Goal: Information Seeking & Learning: Learn about a topic

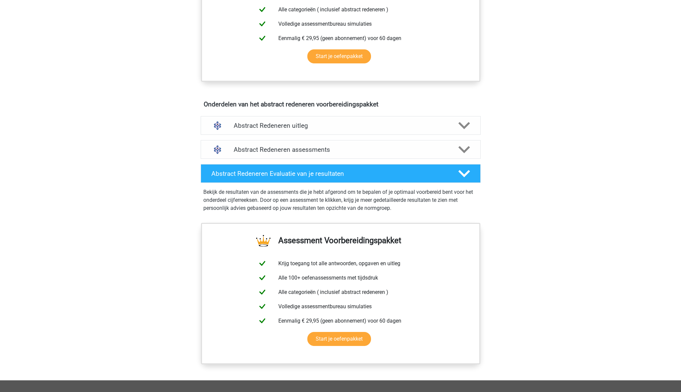
scroll to position [303, 0]
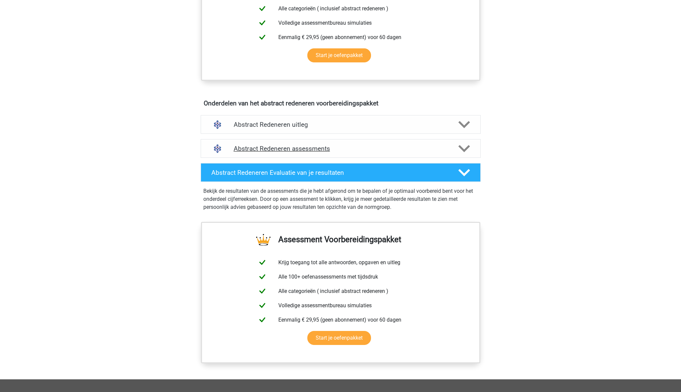
click at [245, 145] on h4 "Abstract Redeneren assessments" at bounding box center [341, 149] width 214 height 8
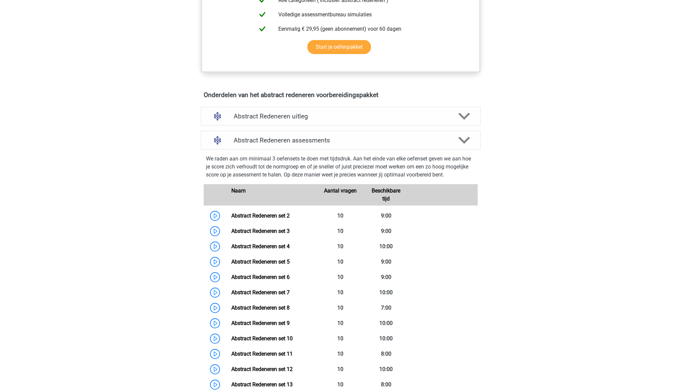
scroll to position [315, 0]
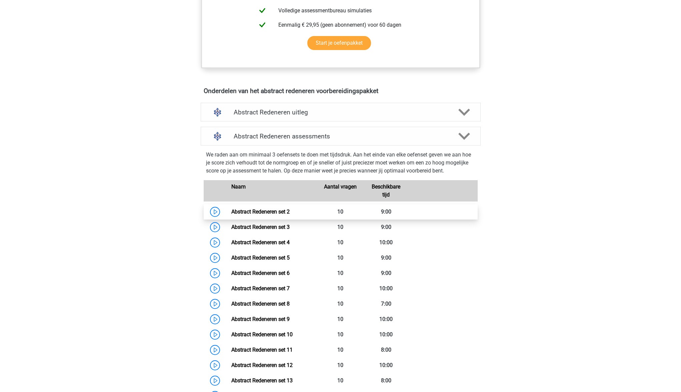
click at [241, 211] on link "Abstract Redeneren set 2" at bounding box center [260, 211] width 58 height 6
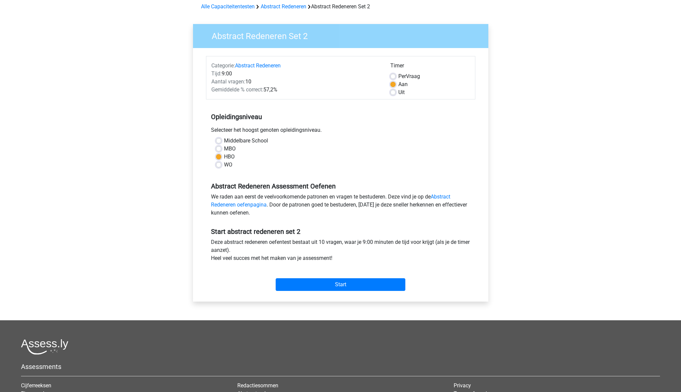
scroll to position [32, 0]
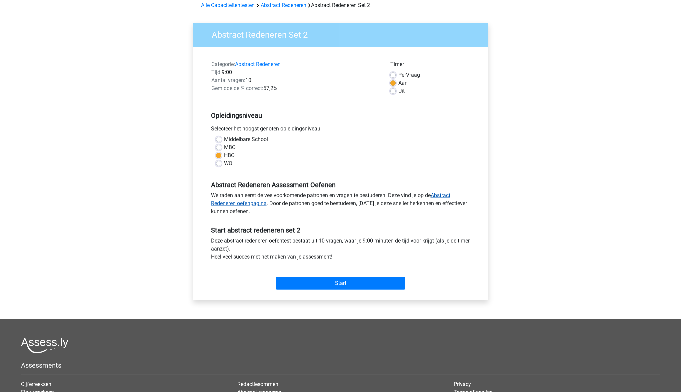
click at [256, 204] on link "Abstract Redeneren oefenpagina" at bounding box center [330, 199] width 239 height 14
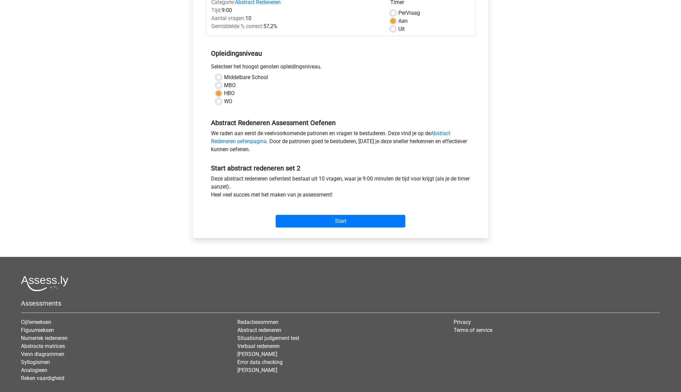
scroll to position [95, 0]
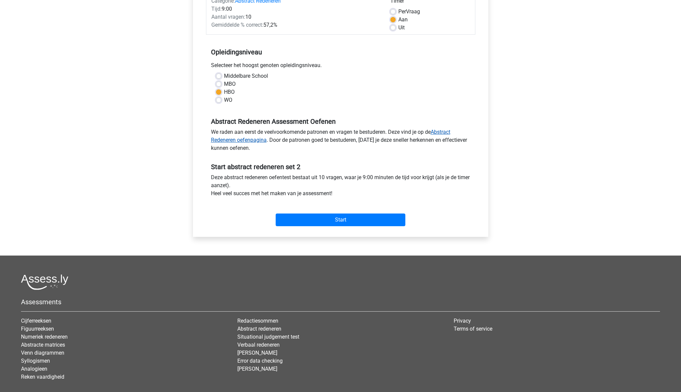
click at [252, 141] on link "Abstract Redeneren oefenpagina" at bounding box center [330, 136] width 239 height 14
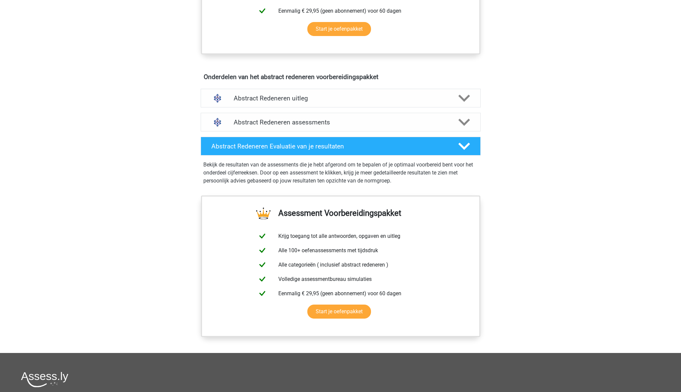
scroll to position [328, 0]
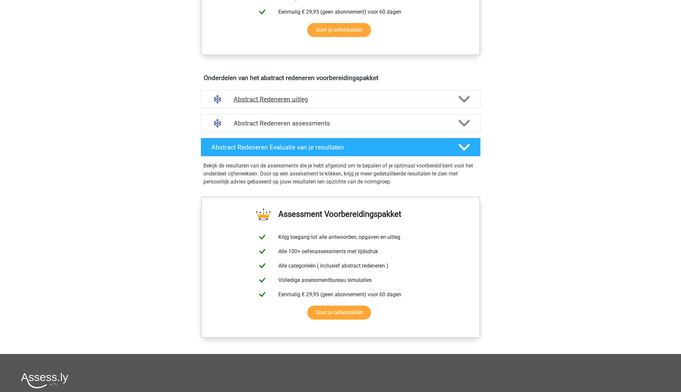
click at [459, 99] on icon at bounding box center [465, 99] width 12 height 12
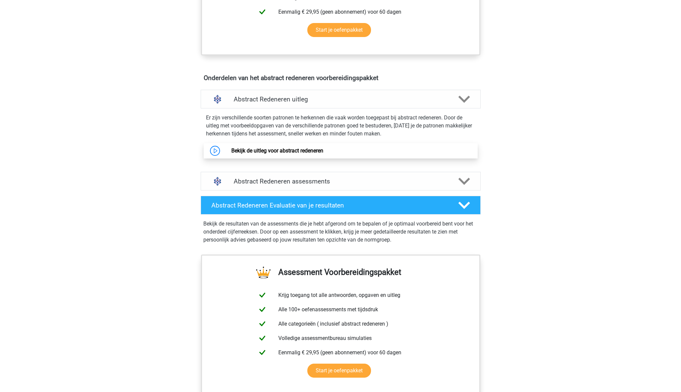
click at [272, 149] on link "Bekijk de uitleg voor abstract redeneren" at bounding box center [277, 150] width 92 height 6
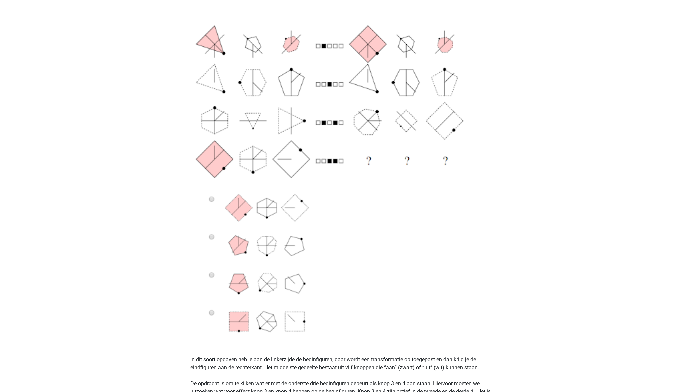
scroll to position [171, 0]
click at [212, 199] on img at bounding box center [340, 171] width 301 height 342
click at [212, 200] on img at bounding box center [340, 171] width 301 height 342
click at [211, 198] on img at bounding box center [340, 171] width 301 height 342
click at [233, 211] on img at bounding box center [340, 171] width 301 height 342
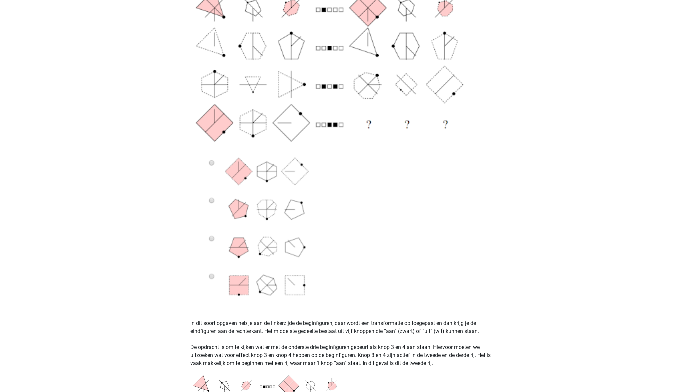
scroll to position [214, 0]
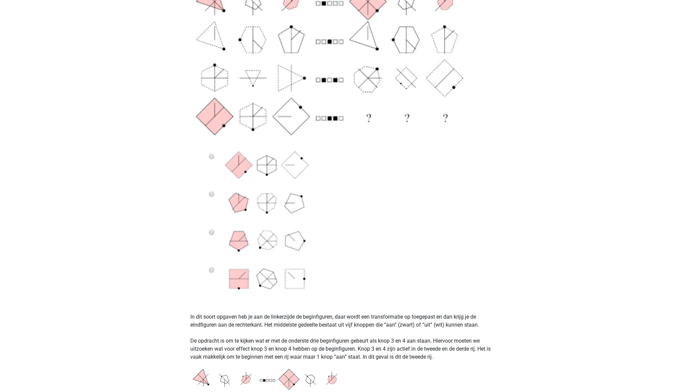
click at [212, 156] on img at bounding box center [340, 128] width 301 height 342
click at [211, 195] on img at bounding box center [340, 128] width 301 height 342
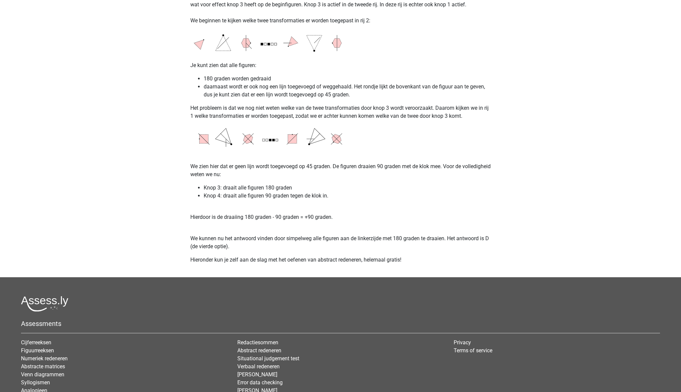
scroll to position [1098, 0]
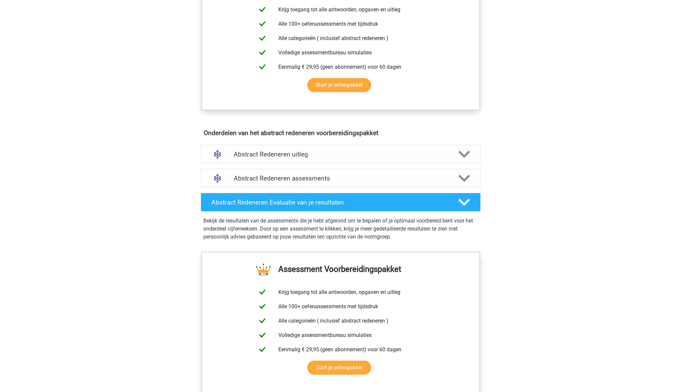
scroll to position [281, 0]
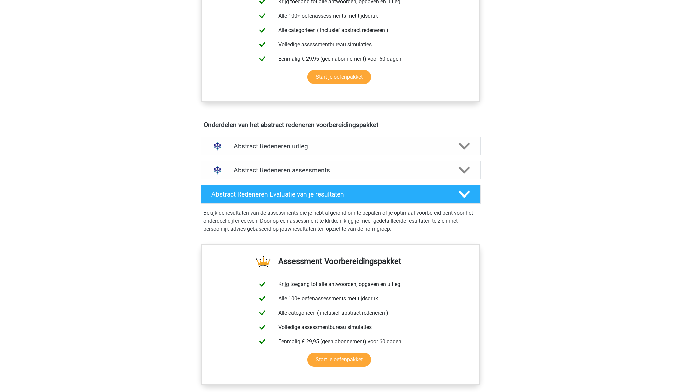
click at [317, 170] on h4 "Abstract Redeneren assessments" at bounding box center [341, 170] width 214 height 8
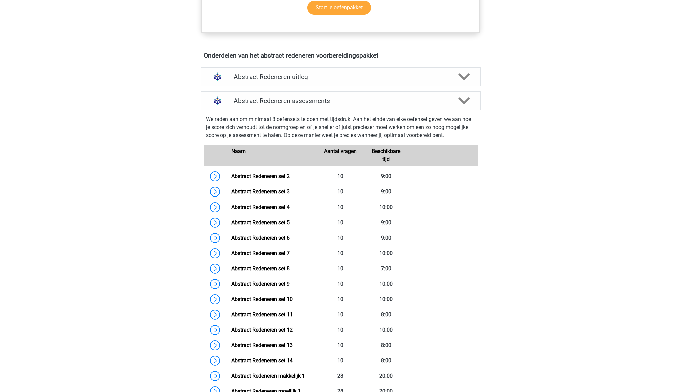
scroll to position [359, 0]
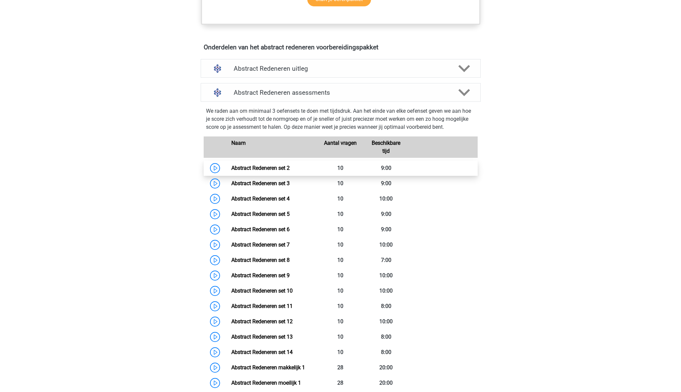
click at [239, 169] on link "Abstract Redeneren set 2" at bounding box center [260, 168] width 58 height 6
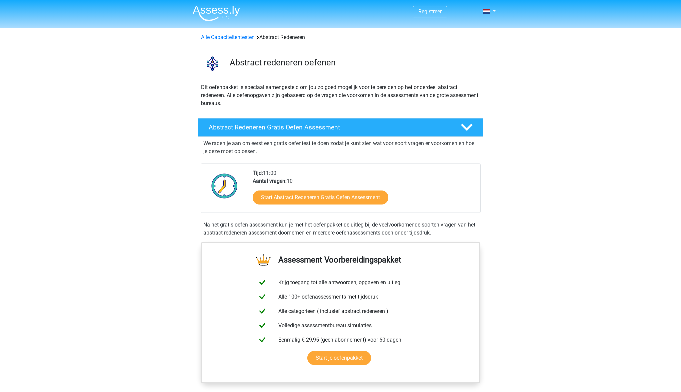
scroll to position [0, 0]
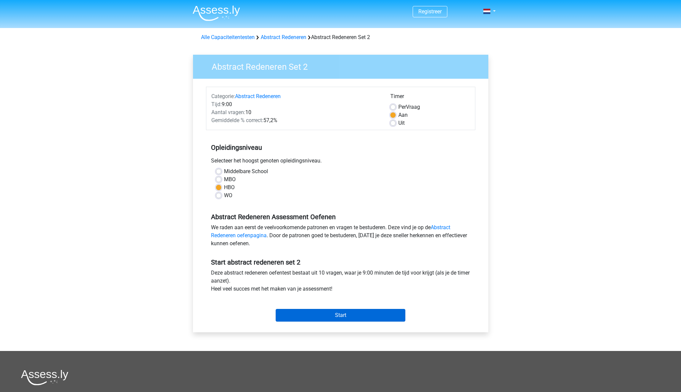
click at [325, 319] on input "Start" at bounding box center [341, 315] width 130 height 13
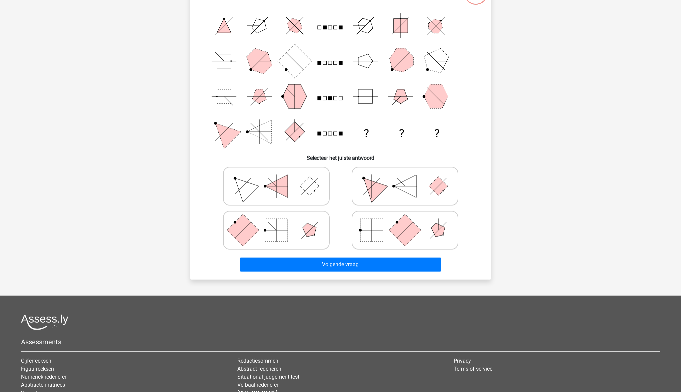
scroll to position [69, 0]
click at [304, 232] on icon at bounding box center [276, 229] width 100 height 33
click at [281, 222] on input "radio" at bounding box center [278, 219] width 4 height 4
radio input "true"
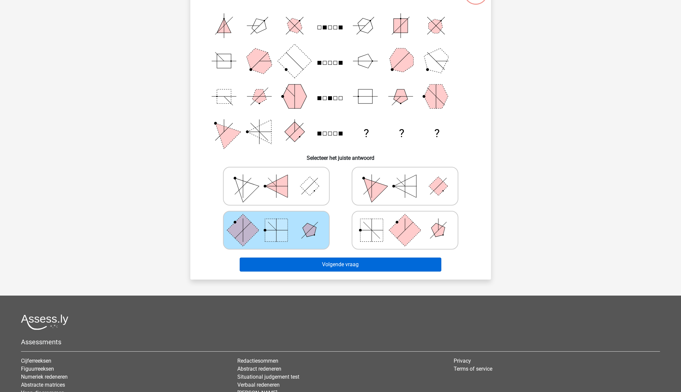
click at [343, 264] on button "Volgende vraag" at bounding box center [341, 264] width 202 height 14
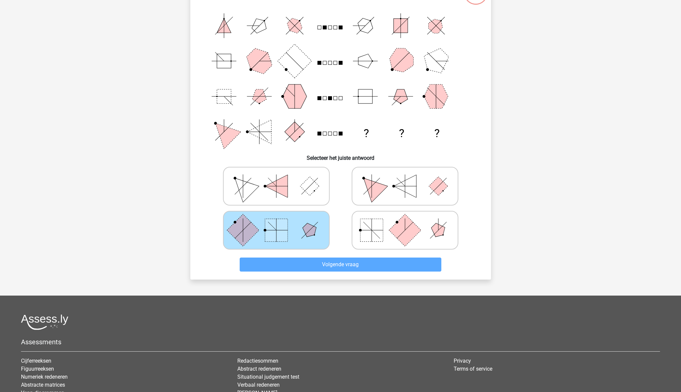
scroll to position [33, 0]
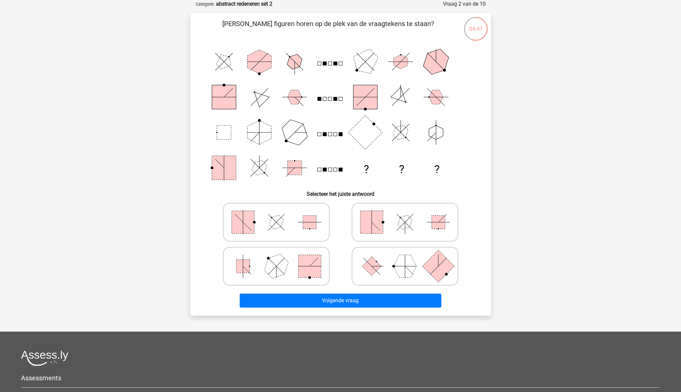
click at [374, 269] on rect at bounding box center [371, 265] width 19 height 19
click at [405, 258] on input "radio" at bounding box center [407, 255] width 4 height 4
radio input "true"
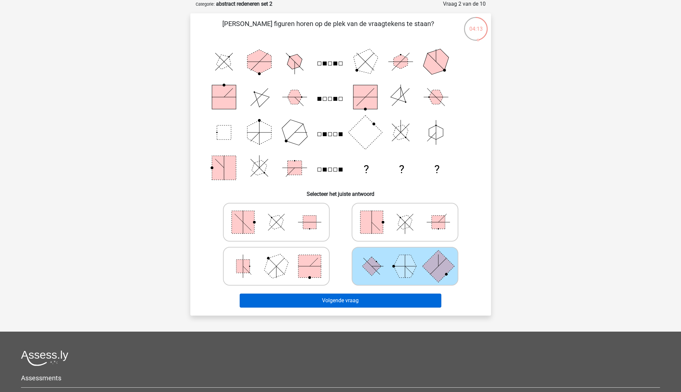
click at [375, 301] on button "Volgende vraag" at bounding box center [341, 300] width 202 height 14
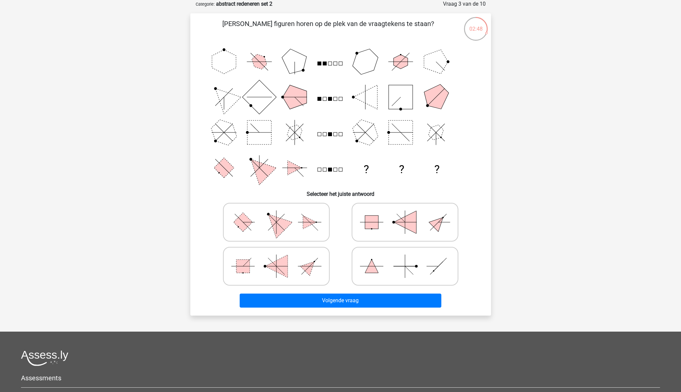
click at [284, 231] on icon at bounding box center [276, 221] width 100 height 33
click at [281, 214] on input "radio" at bounding box center [278, 211] width 4 height 4
radio input "true"
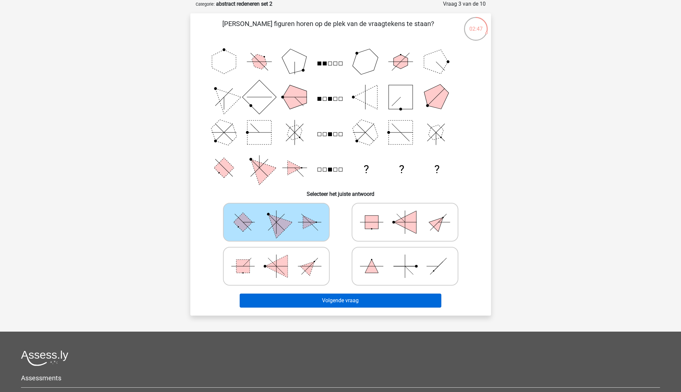
click at [325, 298] on button "Volgende vraag" at bounding box center [341, 300] width 202 height 14
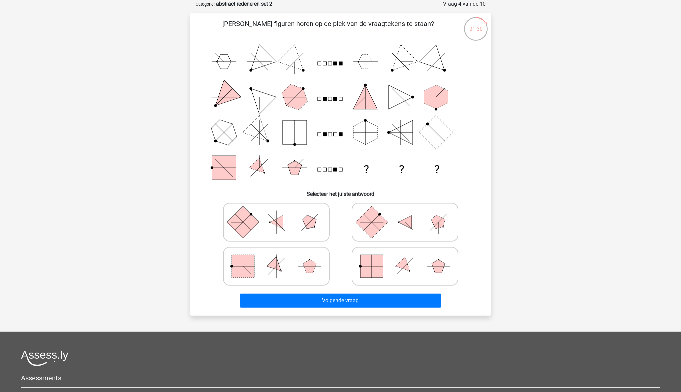
click at [251, 220] on rect at bounding box center [243, 222] width 32 height 32
click at [276, 214] on input "radio" at bounding box center [278, 211] width 4 height 4
radio input "true"
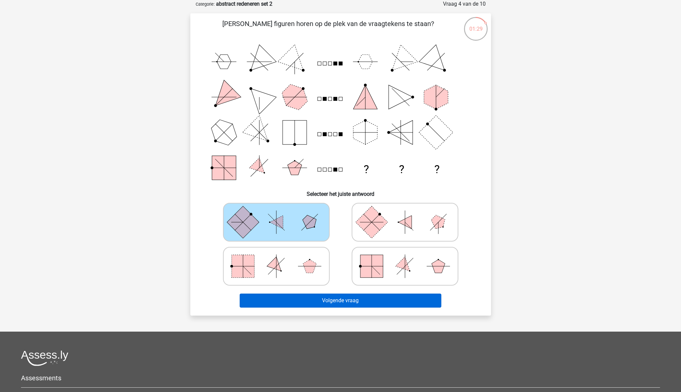
click at [361, 302] on button "Volgende vraag" at bounding box center [341, 300] width 202 height 14
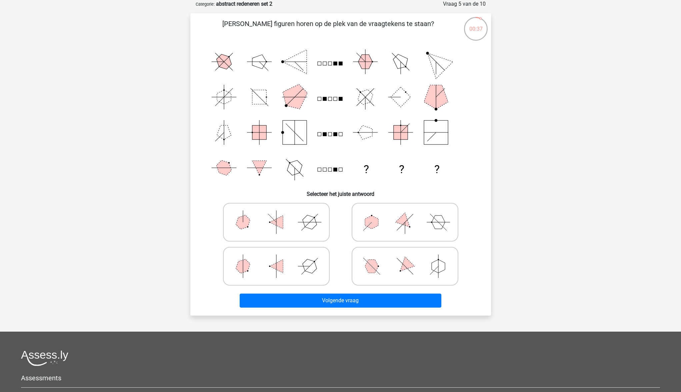
click at [412, 263] on icon at bounding box center [405, 265] width 100 height 33
click at [410, 258] on input "radio" at bounding box center [407, 255] width 4 height 4
radio input "true"
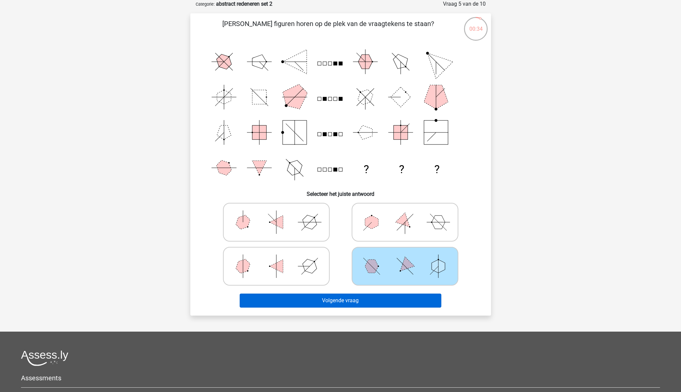
click at [387, 299] on button "Volgende vraag" at bounding box center [341, 300] width 202 height 14
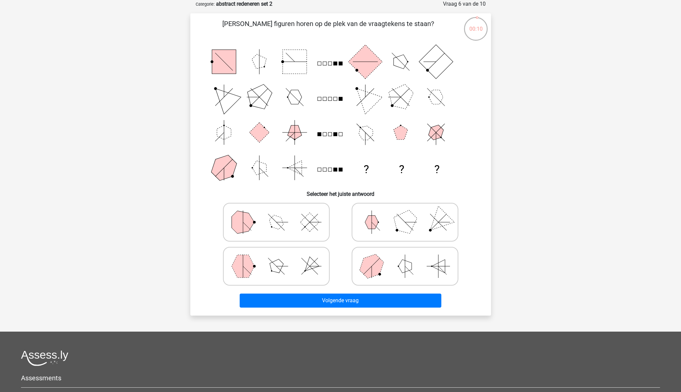
click at [297, 272] on icon at bounding box center [276, 265] width 100 height 33
click at [281, 258] on input "radio" at bounding box center [278, 255] width 4 height 4
radio input "true"
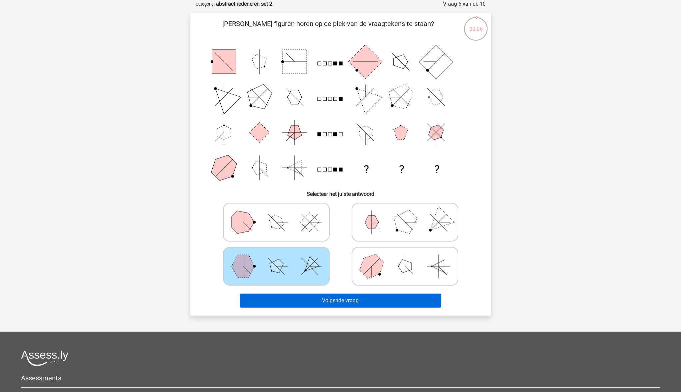
click at [334, 302] on button "Volgende vraag" at bounding box center [341, 300] width 202 height 14
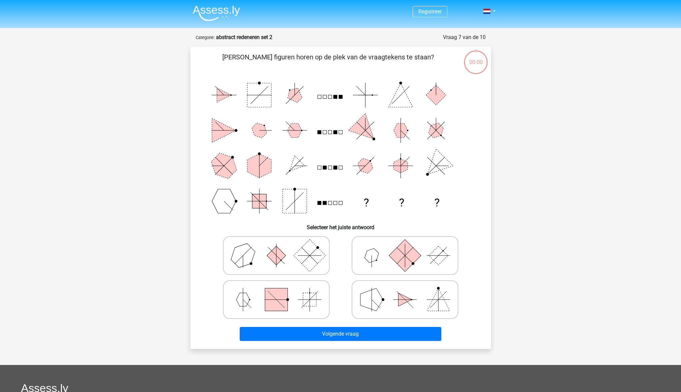
scroll to position [33, 0]
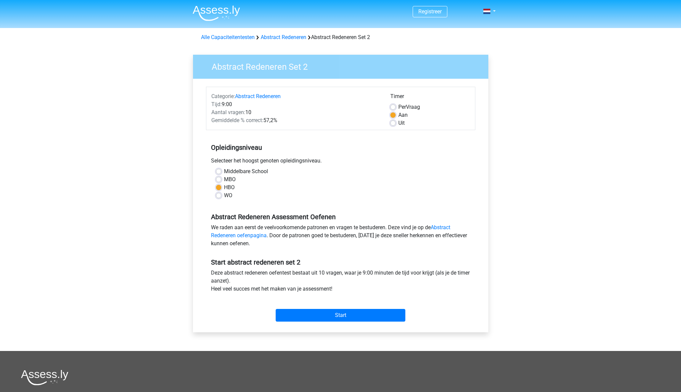
scroll to position [95, 0]
